Goal: Task Accomplishment & Management: Manage account settings

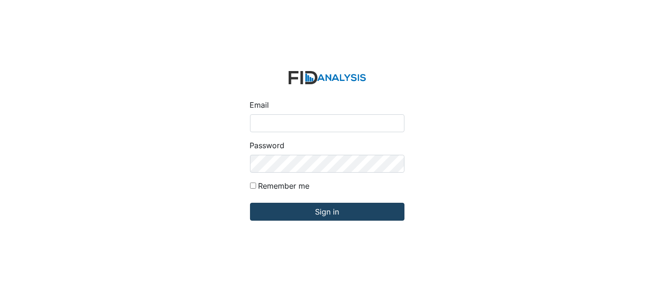
type input "[EMAIL_ADDRESS][DOMAIN_NAME]"
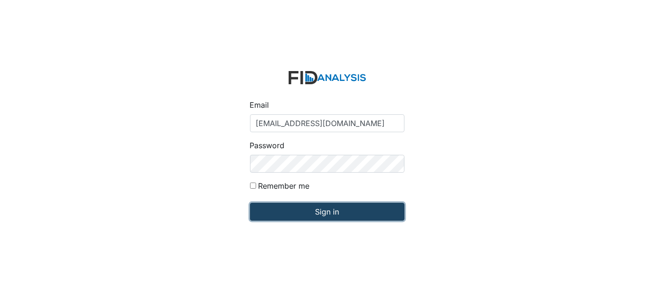
click at [358, 212] on input "Sign in" at bounding box center [327, 212] width 155 height 18
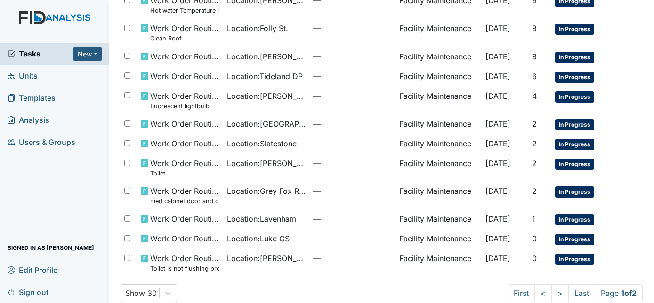
scroll to position [593, 0]
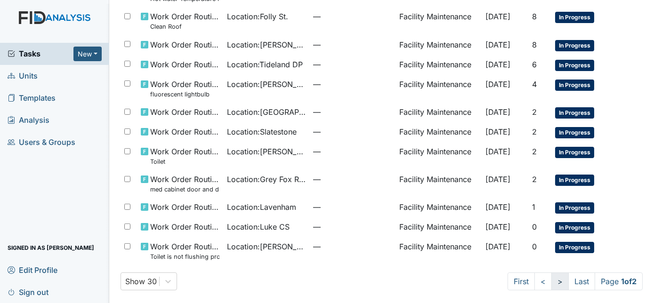
click at [554, 283] on link ">" at bounding box center [560, 282] width 17 height 18
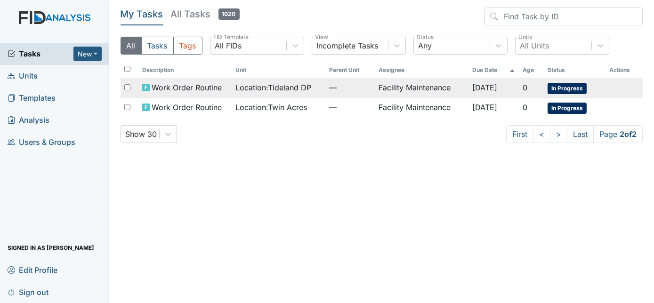
click at [329, 94] on td "—" at bounding box center [351, 88] width 50 height 20
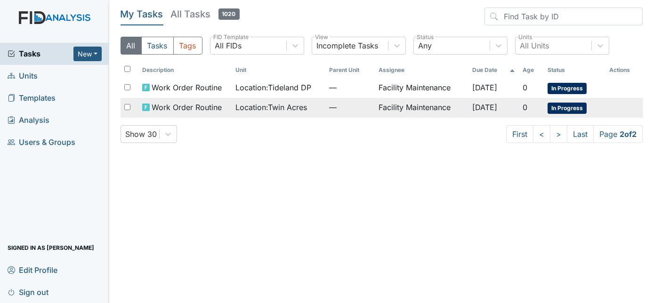
click at [262, 105] on span "Location : Twin Acres" at bounding box center [272, 107] width 72 height 11
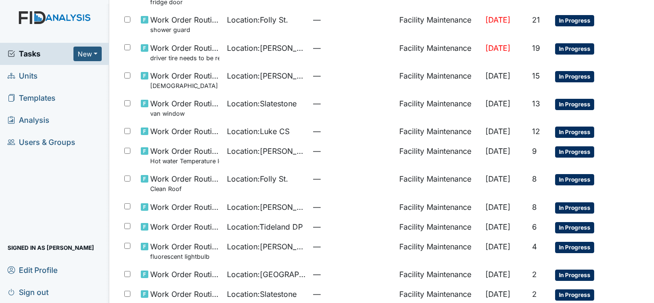
scroll to position [438, 0]
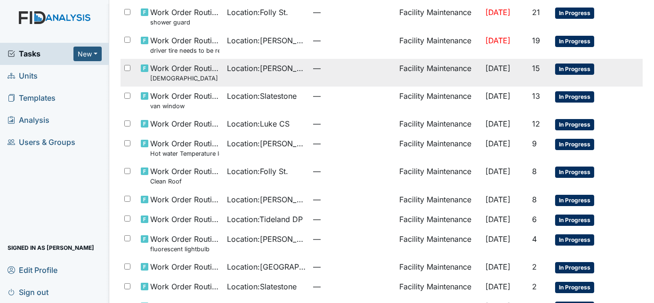
click at [361, 77] on td "—" at bounding box center [353, 73] width 86 height 28
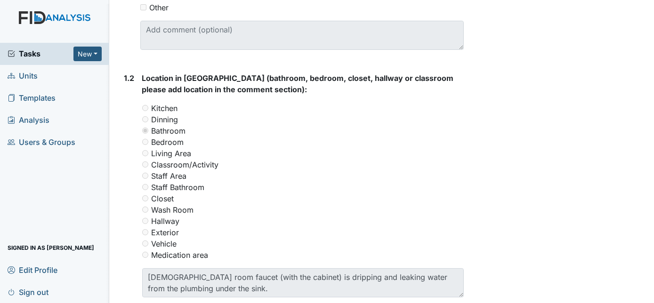
scroll to position [343, 0]
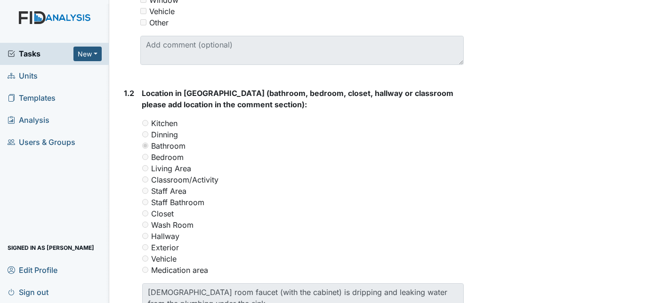
click at [3, 289] on link "Sign out" at bounding box center [54, 292] width 109 height 22
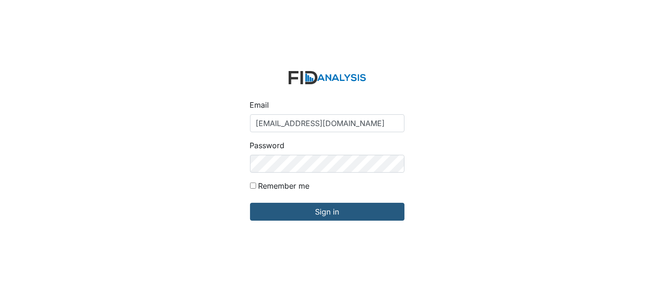
click at [3, 289] on div "Email [EMAIL_ADDRESS][DOMAIN_NAME] Password Remember me Sign in" at bounding box center [327, 151] width 654 height 303
click at [3, 289] on div "Email gwalton@lifeincorporated.com Password Remember me Sign in" at bounding box center [327, 151] width 654 height 303
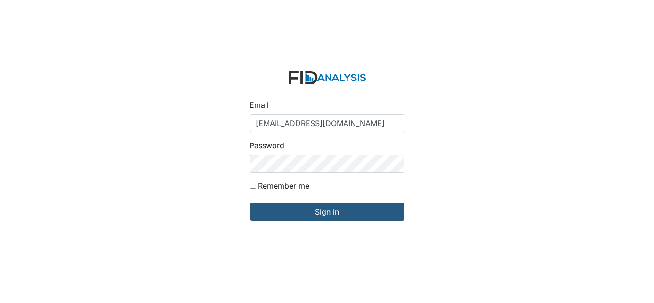
click at [3, 289] on div "Email gwalton@lifeincorporated.com Password Remember me Sign in" at bounding box center [327, 151] width 654 height 303
click at [3, 288] on div "Email gwalton@lifeincorporated.com Password Remember me Sign in" at bounding box center [327, 151] width 654 height 303
click at [3, 289] on div "Email gwalton@lifeincorporated.com Password Remember me Sign in" at bounding box center [327, 151] width 654 height 303
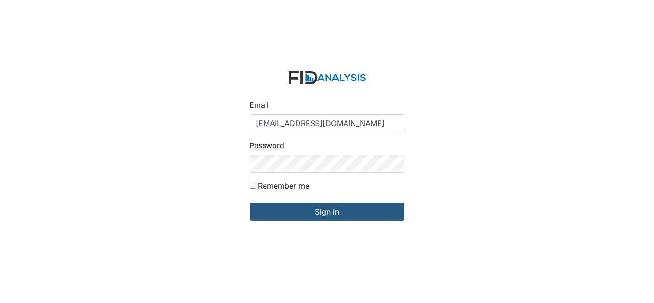
click at [3, 289] on div "Email gwalton@lifeincorporated.com Password Remember me Sign in" at bounding box center [327, 151] width 654 height 303
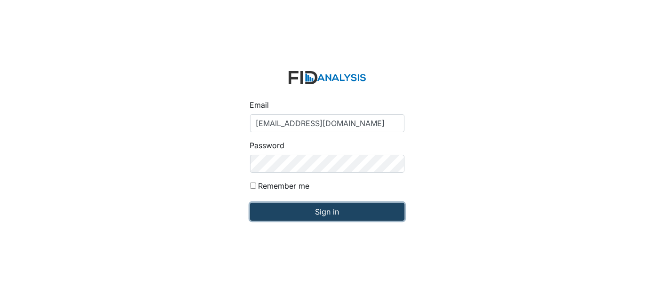
click at [381, 219] on input "Sign in" at bounding box center [327, 212] width 155 height 18
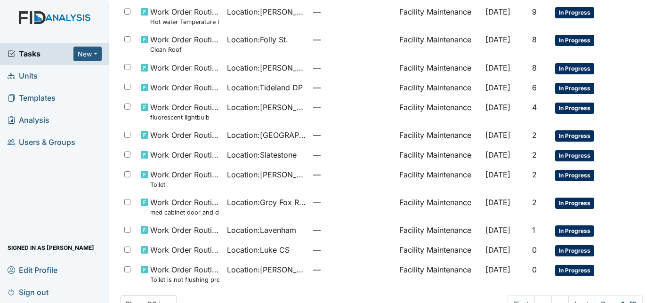
scroll to position [593, 0]
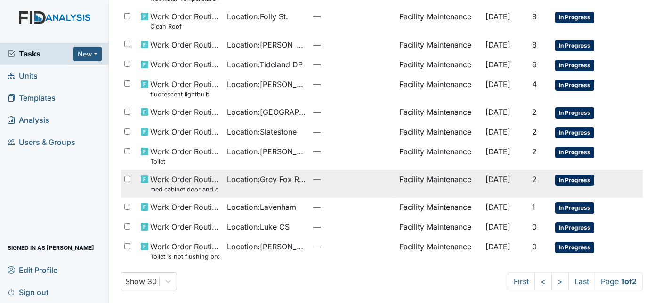
click at [353, 183] on td "—" at bounding box center [353, 184] width 86 height 28
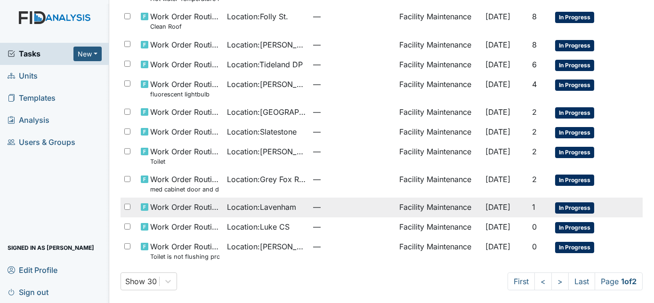
click at [363, 208] on span "—" at bounding box center [352, 207] width 79 height 11
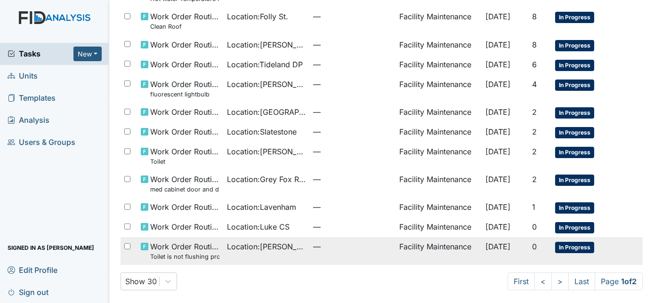
click at [350, 246] on span "—" at bounding box center [352, 246] width 79 height 11
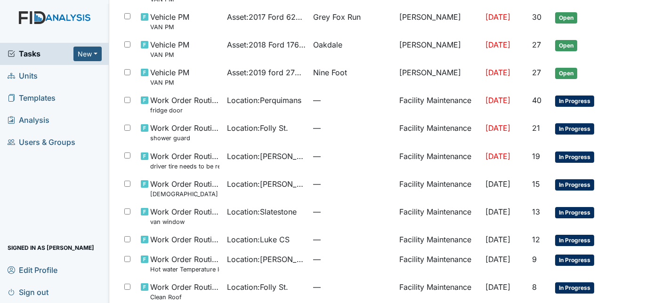
scroll to position [339, 0]
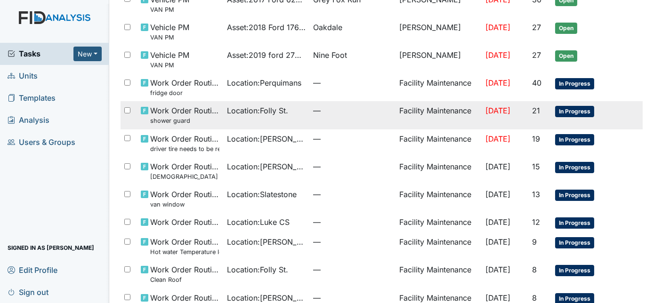
click at [310, 116] on td "—" at bounding box center [353, 115] width 86 height 28
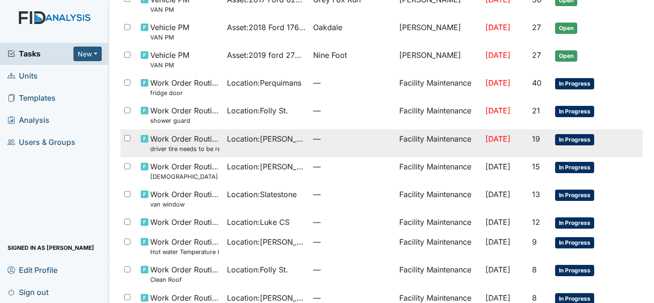
click at [287, 140] on span "Location : [PERSON_NAME]. [GEOGRAPHIC_DATA]" at bounding box center [266, 138] width 79 height 11
